Goal: Task Accomplishment & Management: Manage account settings

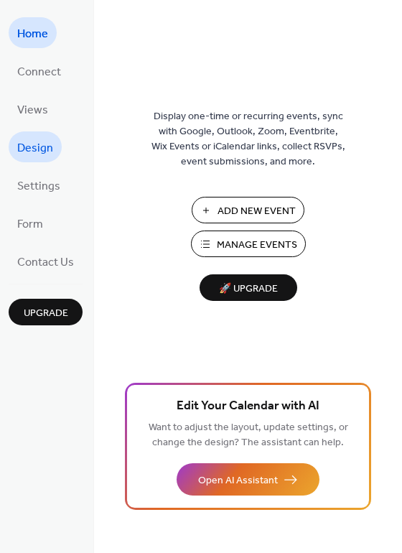
click at [32, 149] on span "Design" at bounding box center [35, 148] width 36 height 22
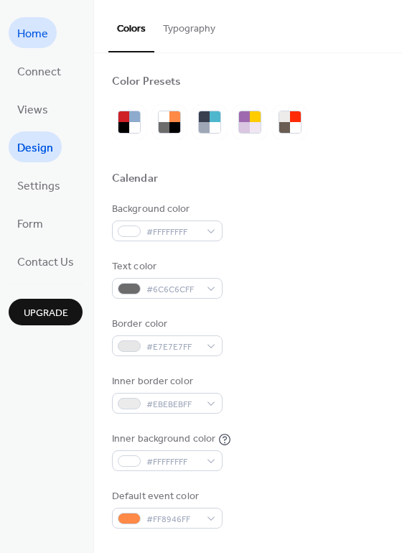
click at [37, 38] on span "Home" at bounding box center [32, 34] width 31 height 22
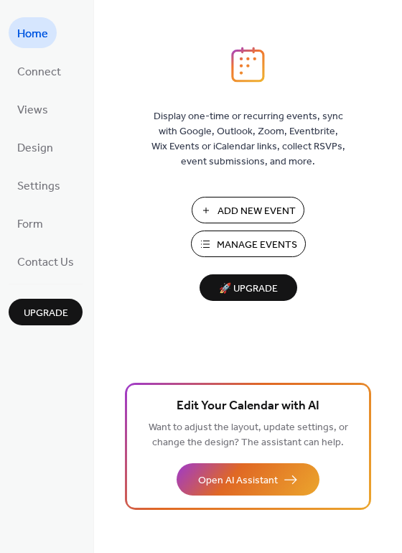
click at [280, 240] on span "Manage Events" at bounding box center [257, 245] width 80 height 15
click at [284, 233] on button "Manage Events" at bounding box center [248, 243] width 115 height 27
click at [39, 219] on span "Form" at bounding box center [30, 224] width 26 height 22
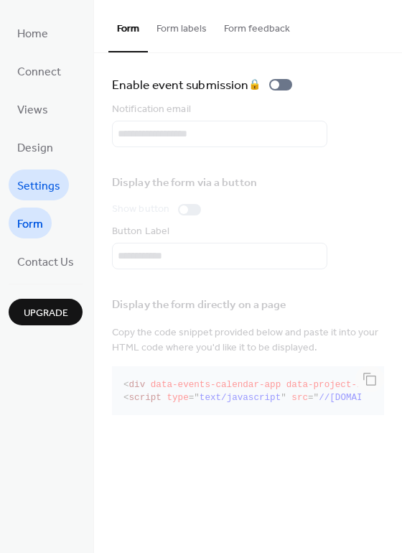
click at [37, 190] on span "Settings" at bounding box center [38, 186] width 43 height 22
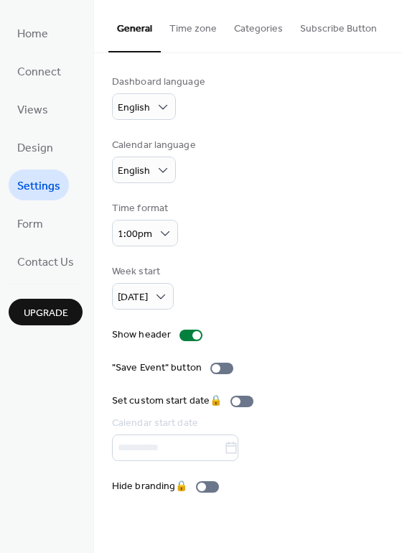
click at [37, 190] on span "Settings" at bounding box center [38, 186] width 43 height 22
click at [40, 140] on span "Design" at bounding box center [35, 148] width 36 height 22
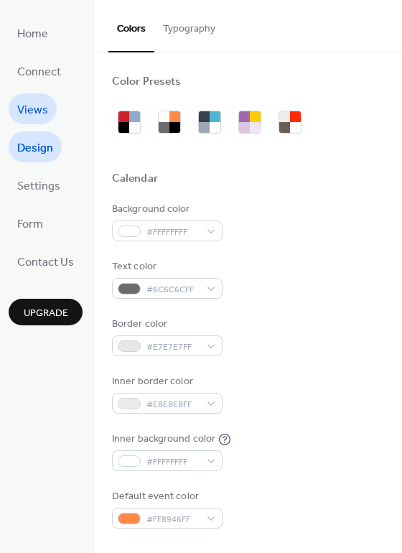
click at [40, 113] on span "Views" at bounding box center [32, 110] width 31 height 22
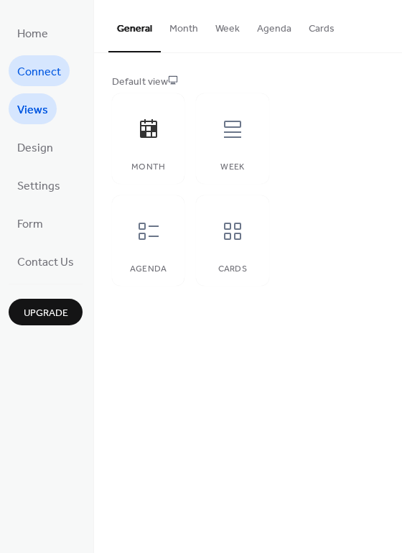
click at [39, 78] on span "Connect" at bounding box center [39, 72] width 44 height 22
